Goal: Information Seeking & Learning: Learn about a topic

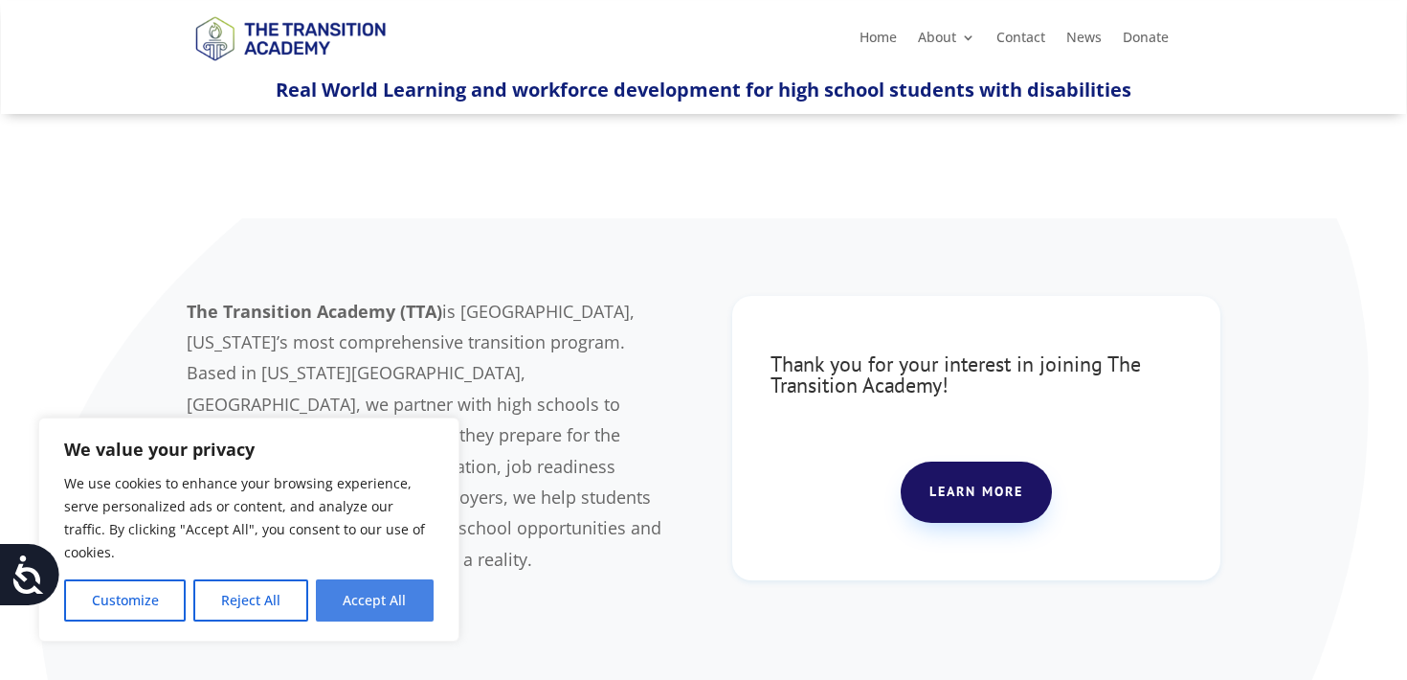
click at [397, 606] on button "Accept All" at bounding box center [375, 600] width 118 height 42
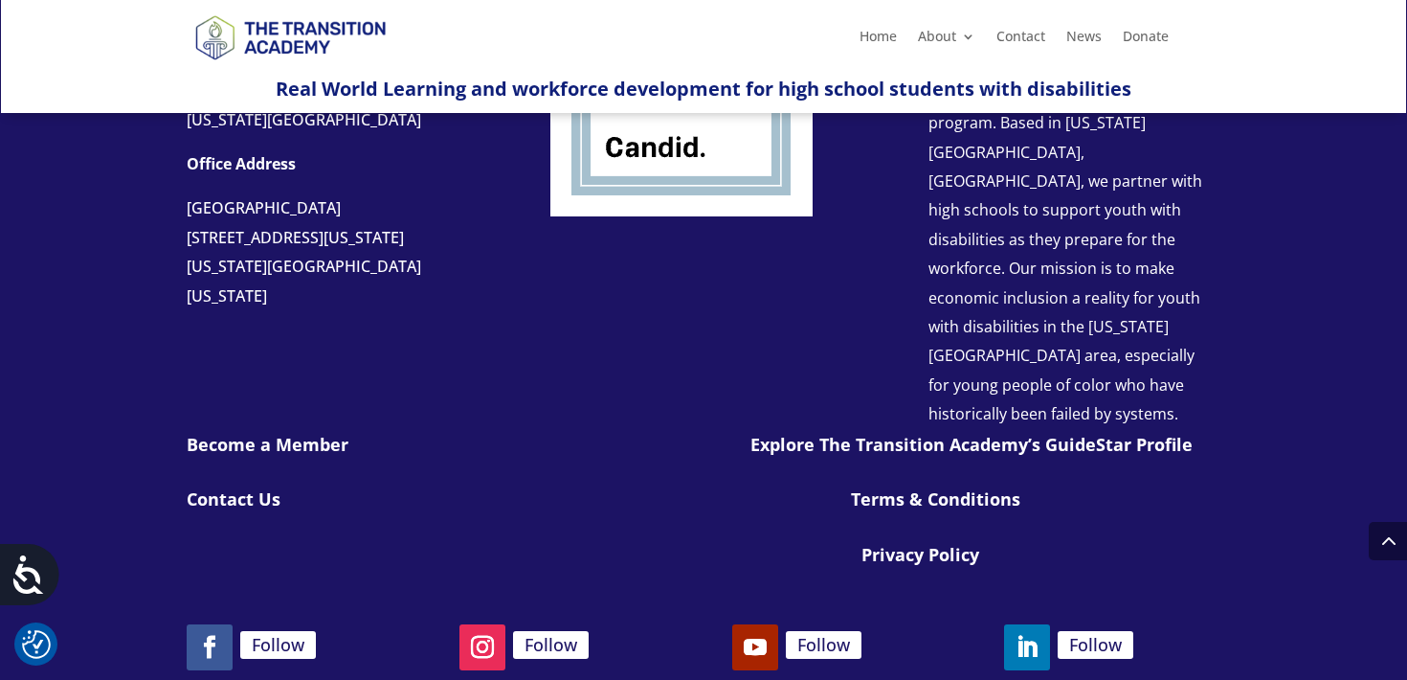
scroll to position [2292, 0]
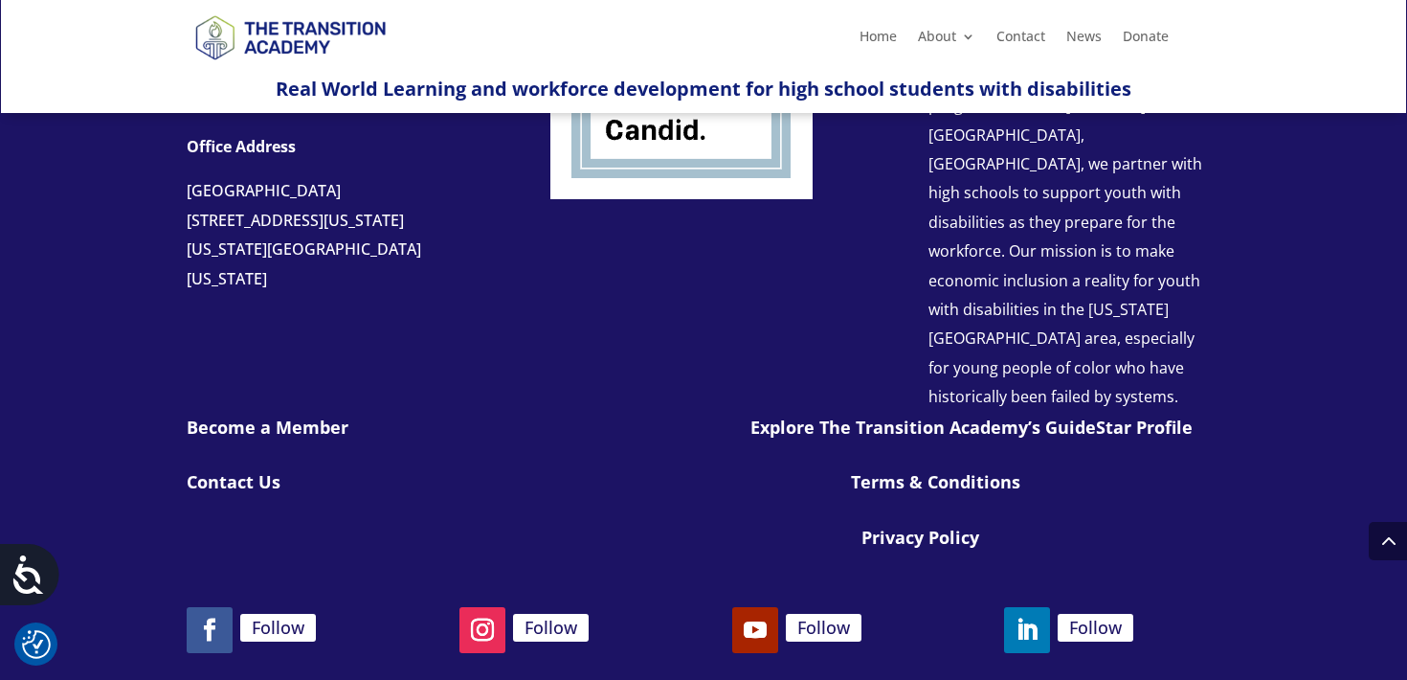
click at [927, 528] on h4 "Privacy Policy" at bounding box center [1040, 541] width 359 height 27
click at [927, 525] on link "Privacy Policy" at bounding box center [920, 536] width 118 height 23
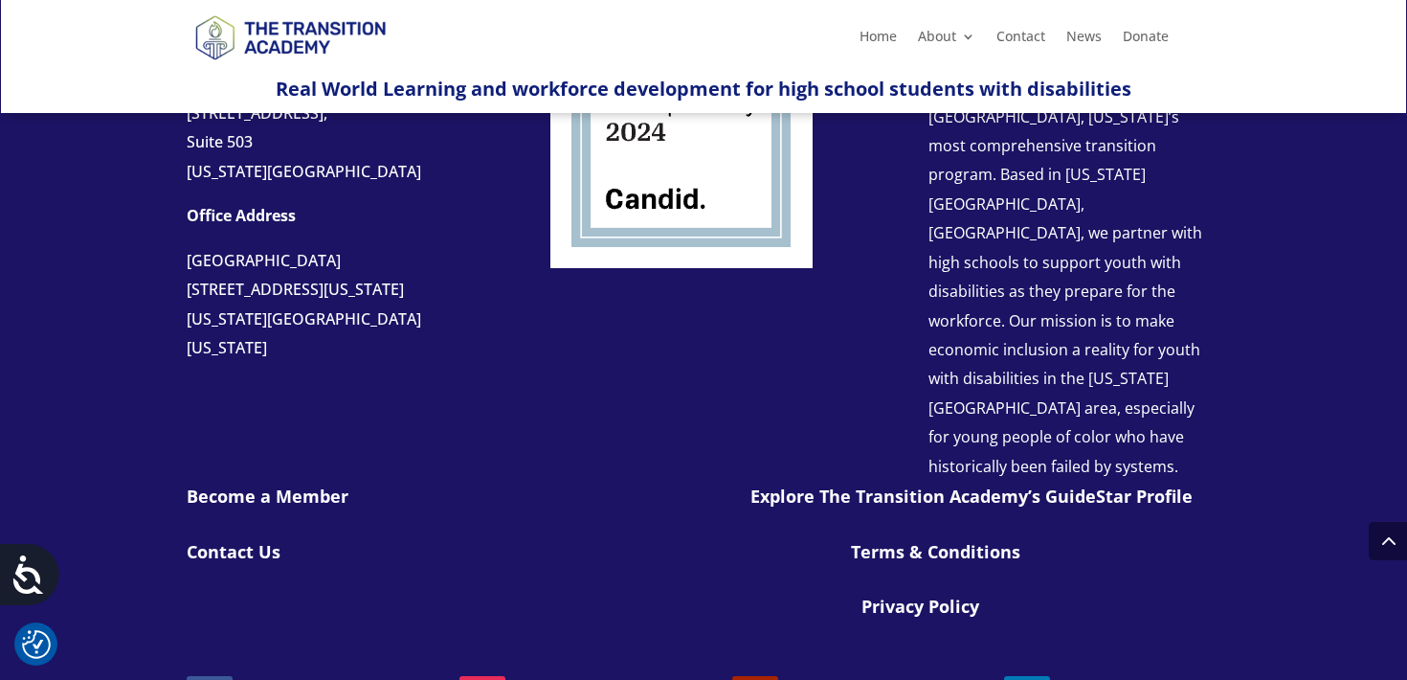
scroll to position [4344, 0]
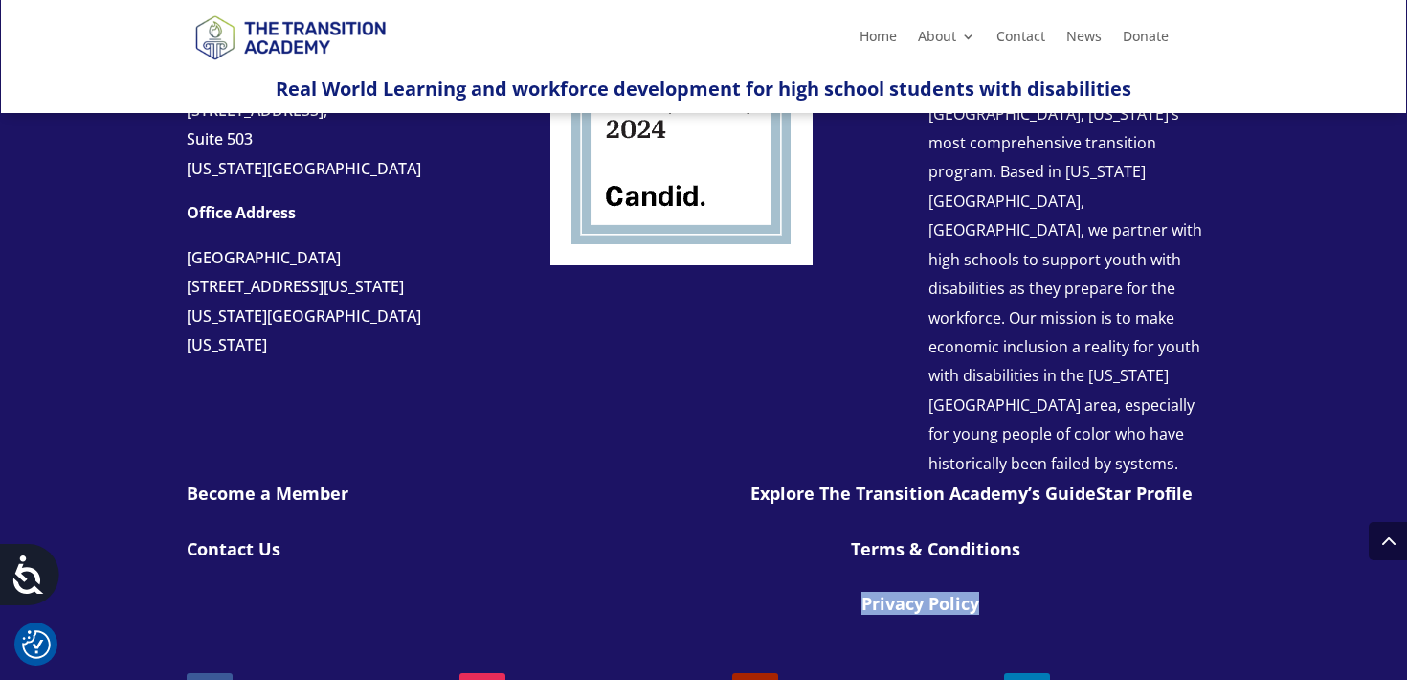
drag, startPoint x: 1004, startPoint y: 552, endPoint x: 851, endPoint y: 552, distance: 153.1
click at [851, 594] on div "Privacy Policy" at bounding box center [1013, 607] width 414 height 27
copy link "Privacy Policy"
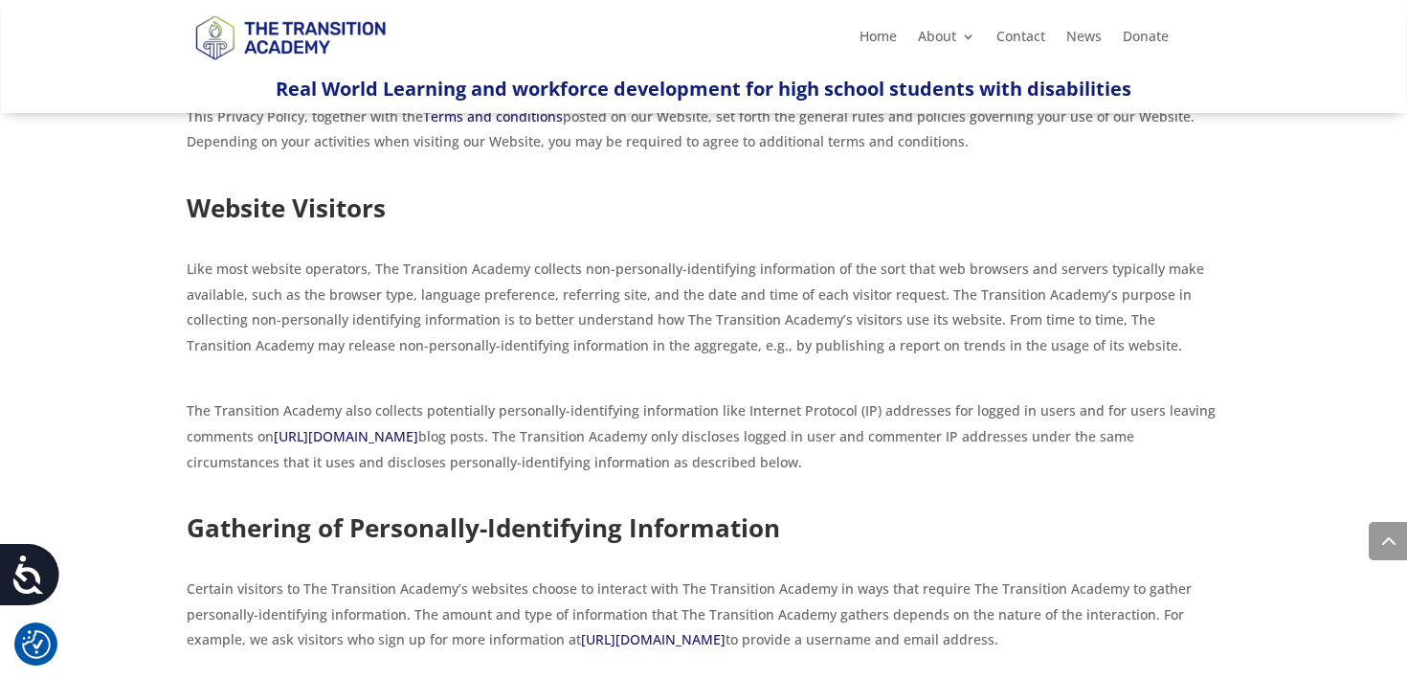
scroll to position [842, 0]
